Goal: Task Accomplishment & Management: Complete application form

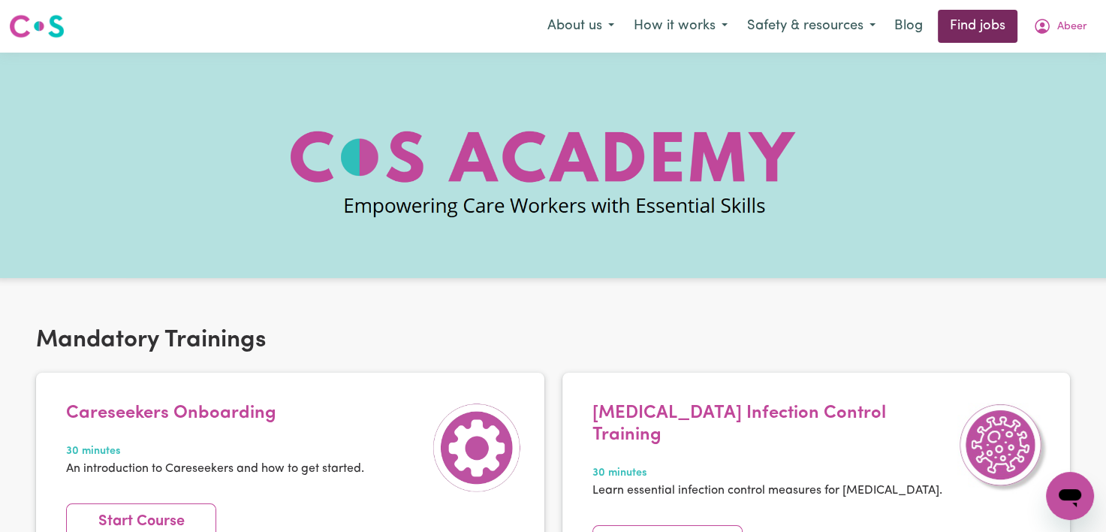
click at [977, 23] on link "Find jobs" at bounding box center [978, 26] width 80 height 33
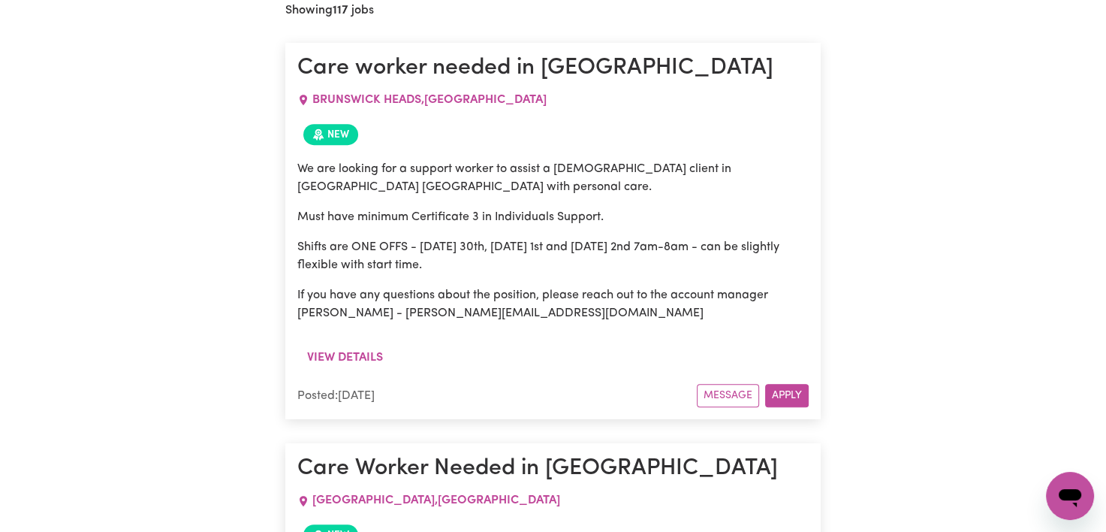
scroll to position [673, 0]
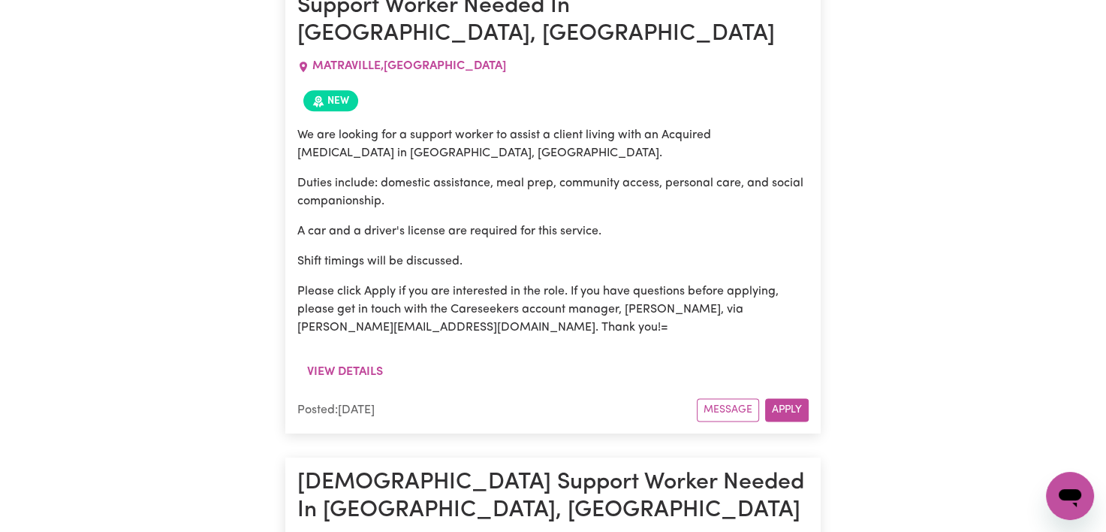
drag, startPoint x: 306, startPoint y: 192, endPoint x: 703, endPoint y: 207, distance: 397.4
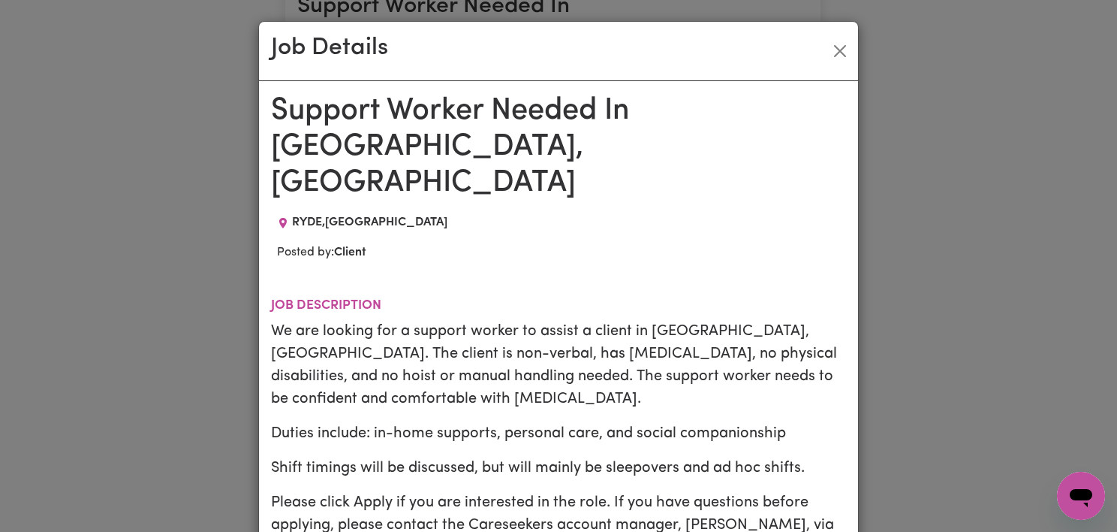
click at [949, 342] on div "Job Details Support Worker Needed In [GEOGRAPHIC_DATA], [GEOGRAPHIC_DATA] RYDE …" at bounding box center [558, 266] width 1117 height 532
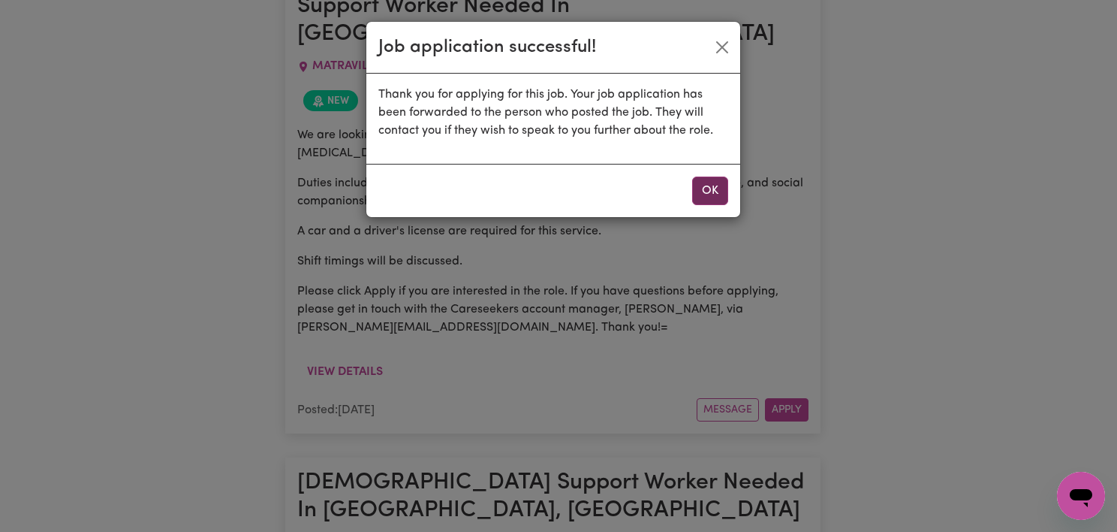
click at [724, 192] on button "OK" at bounding box center [710, 190] width 36 height 29
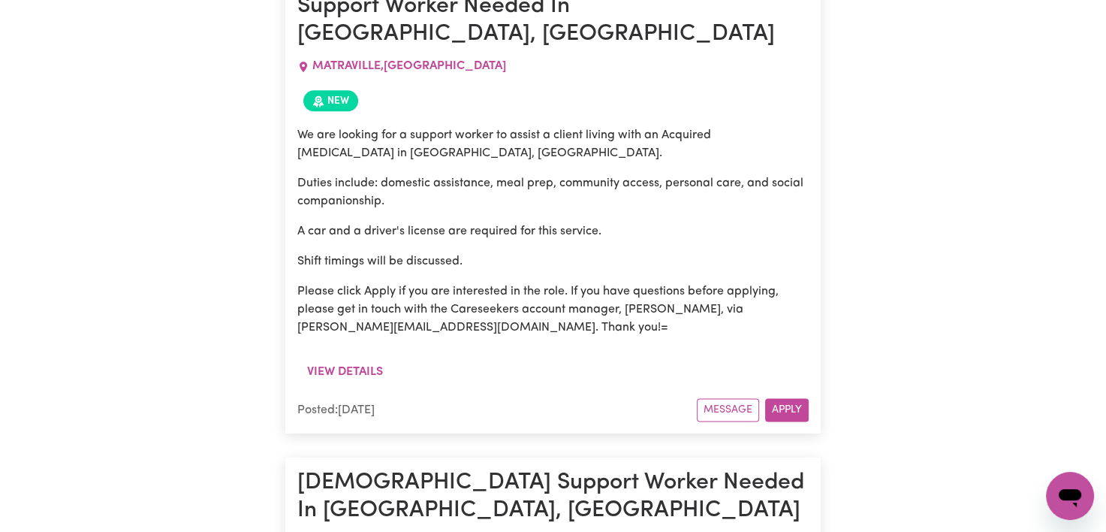
scroll to position [20332, 0]
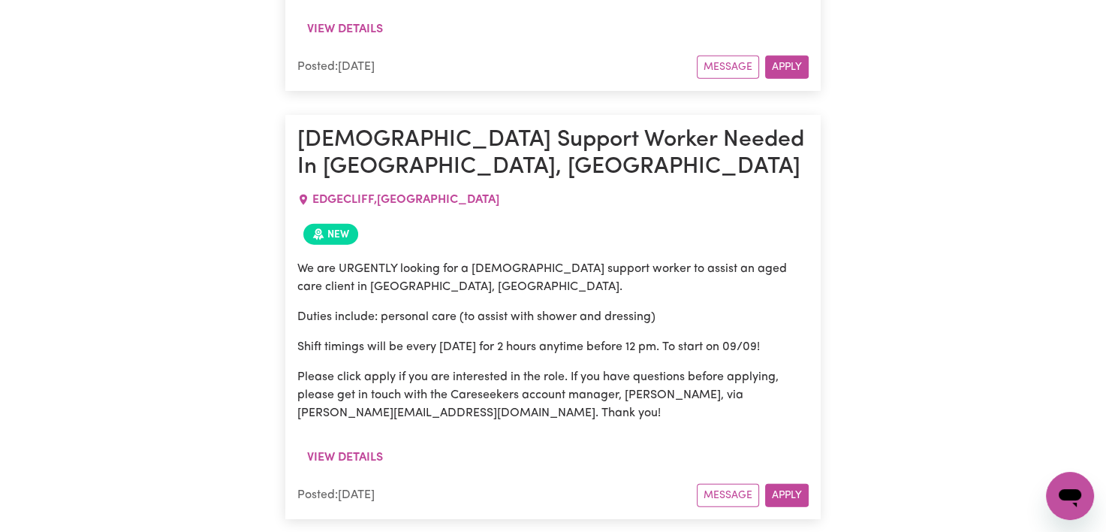
drag, startPoint x: 595, startPoint y: 237, endPoint x: 691, endPoint y: 206, distance: 100.2
drag, startPoint x: 709, startPoint y: 228, endPoint x: 774, endPoint y: 247, distance: 67.2
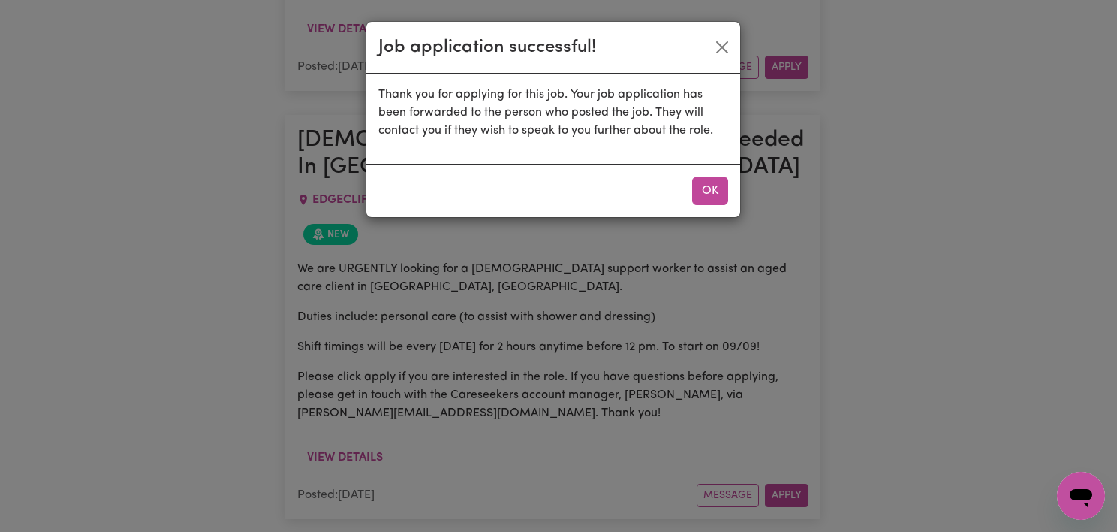
click at [1105, 216] on div "Job application successful! Thank you for applying for this job. Your job appli…" at bounding box center [558, 266] width 1117 height 532
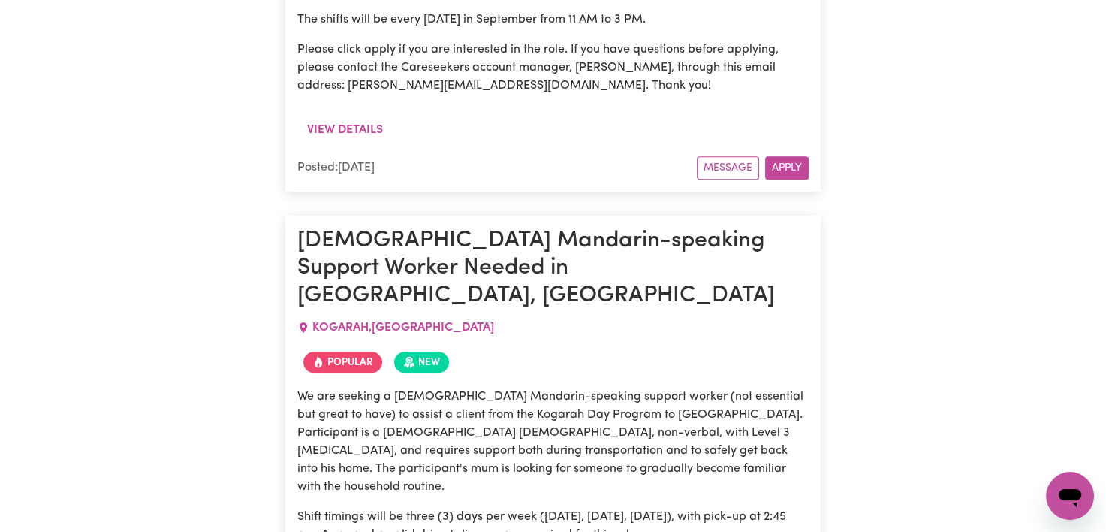
scroll to position [45465, 0]
